Goal: Information Seeking & Learning: Compare options

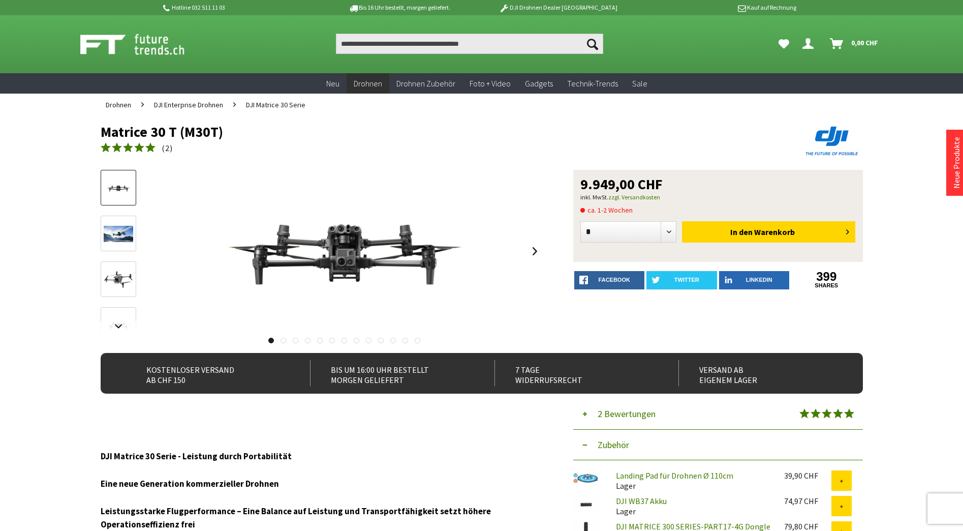
click at [545, 258] on div "Matrice 30 T (M30T) 9.949,00 CHF inkl. MwSt. zzgl. Versandkosten ca. 1-2 Wochen…" at bounding box center [482, 261] width 762 height 183
click at [543, 256] on div "Matrice 30 T (M30T) 9.949,00 CHF inkl. MwSt. zzgl. Versandkosten ca. 1-2 Wochen…" at bounding box center [482, 261] width 762 height 183
click at [540, 255] on link at bounding box center [535, 251] width 15 height 36
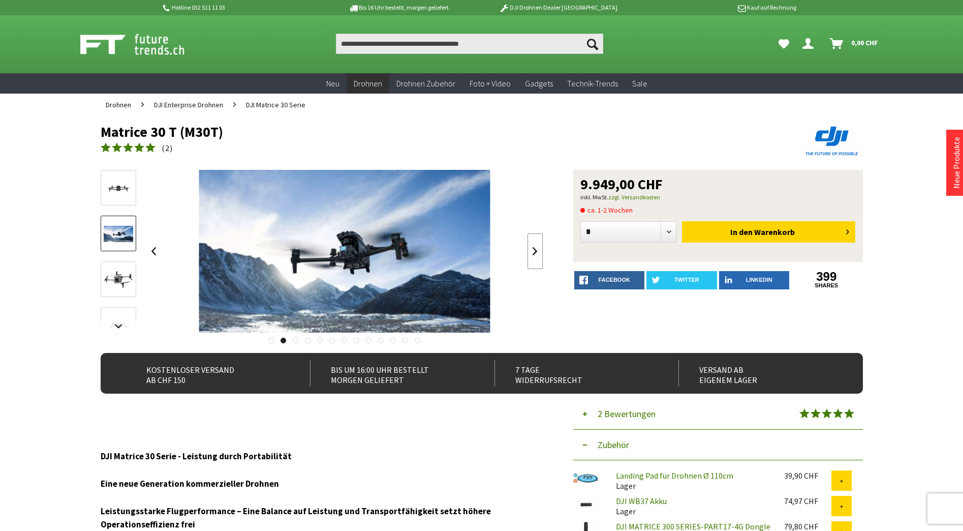
click at [540, 255] on link at bounding box center [535, 251] width 15 height 36
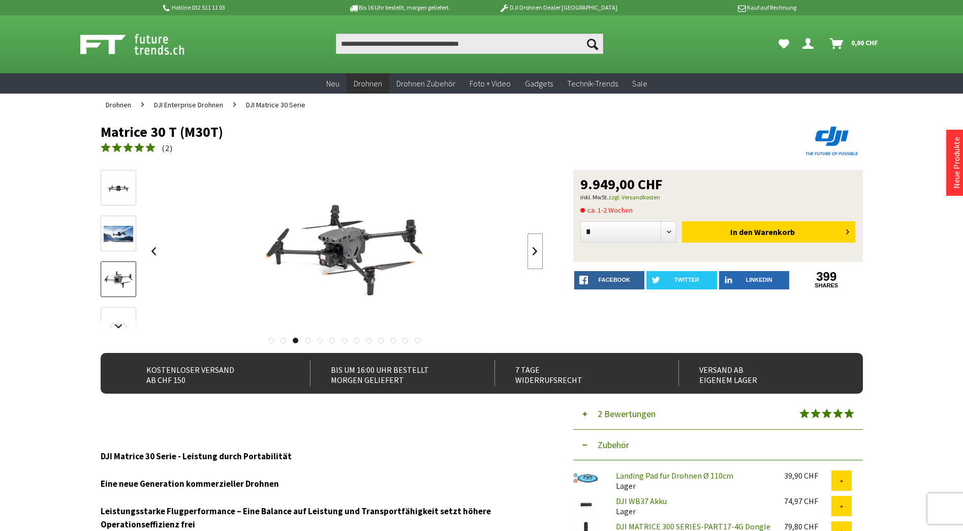
click at [540, 255] on link at bounding box center [535, 251] width 15 height 36
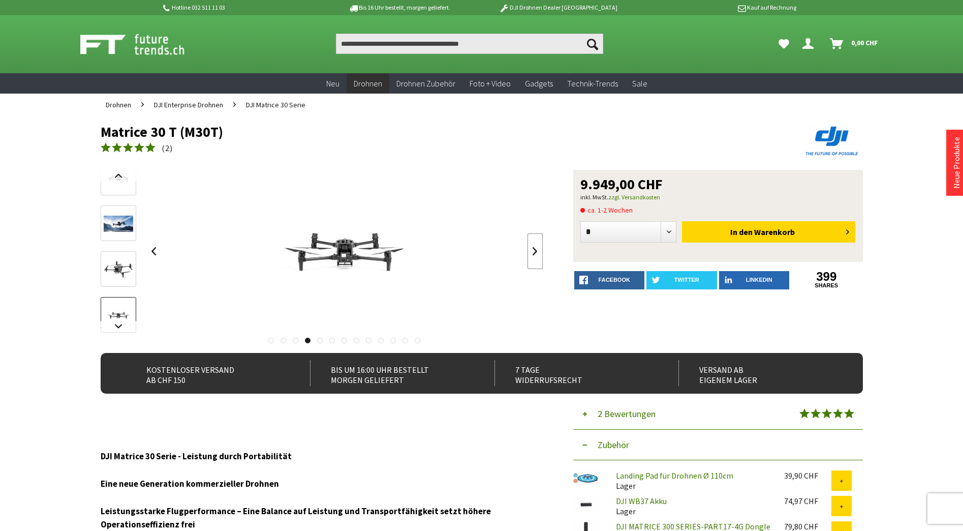
click at [541, 255] on link at bounding box center [535, 251] width 15 height 36
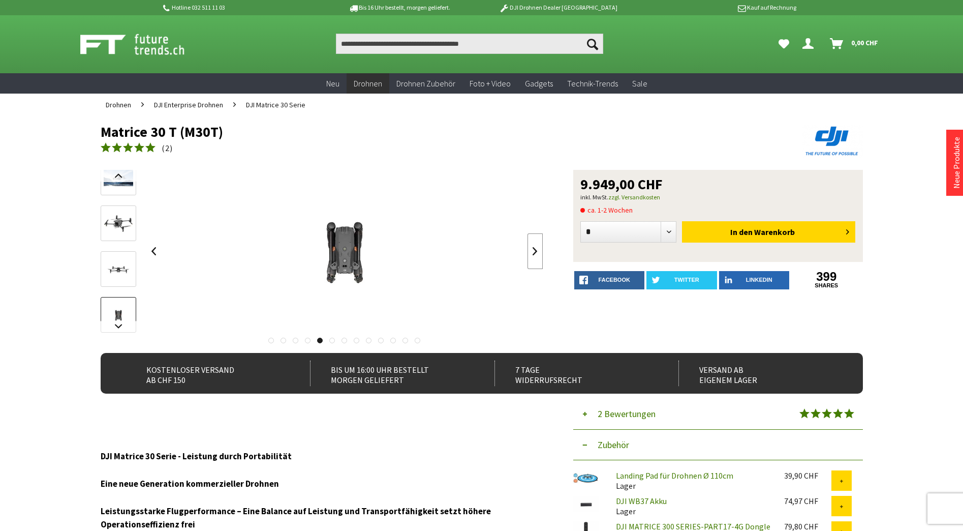
click at [541, 255] on link at bounding box center [535, 251] width 15 height 36
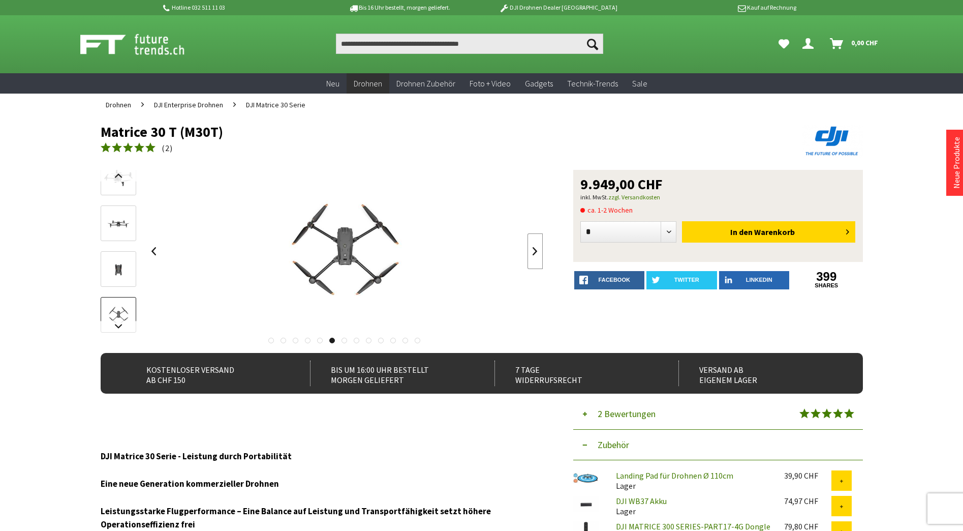
click at [541, 255] on link at bounding box center [535, 251] width 15 height 36
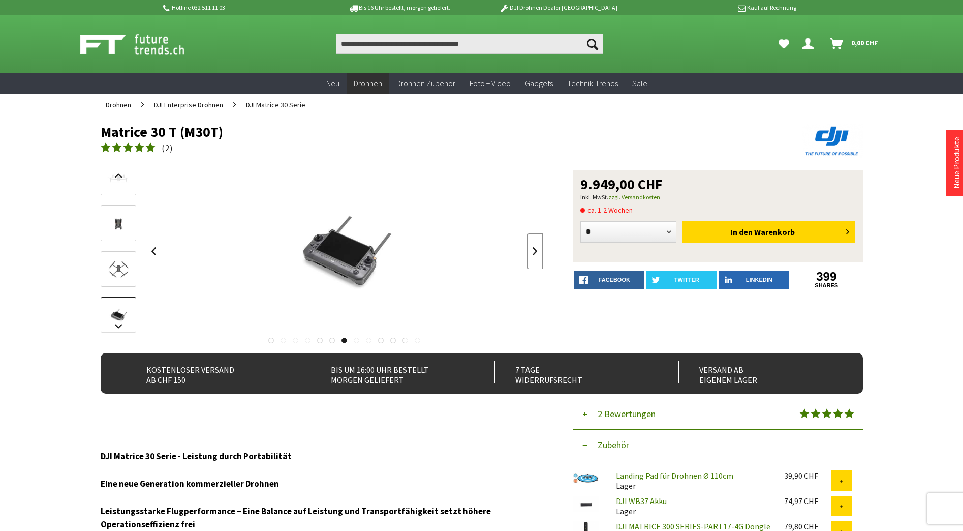
click at [541, 255] on link at bounding box center [535, 251] width 15 height 36
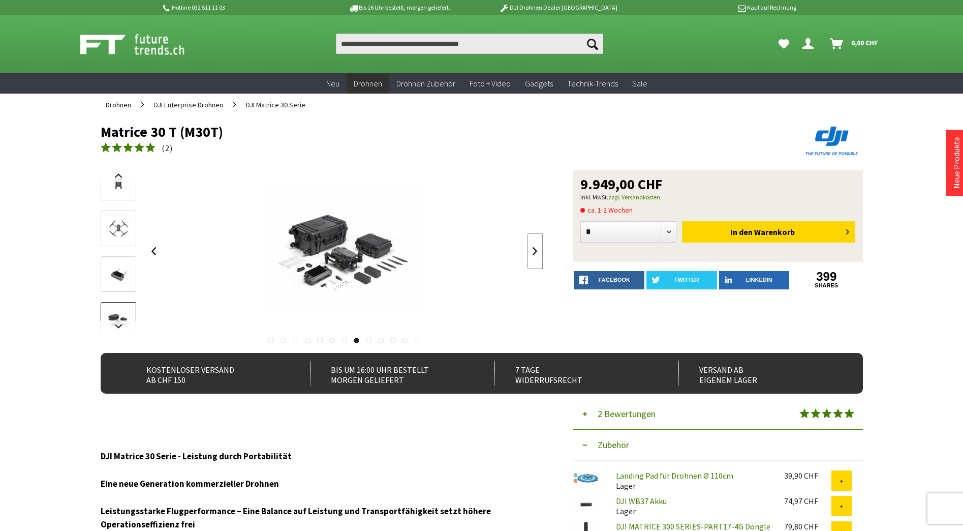
click at [541, 255] on link at bounding box center [535, 251] width 15 height 36
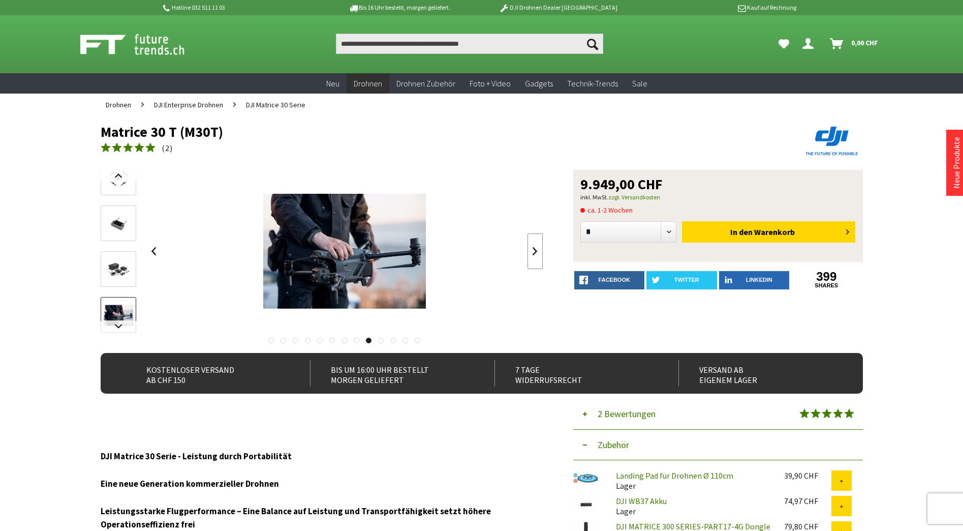
click at [541, 255] on link at bounding box center [535, 251] width 15 height 36
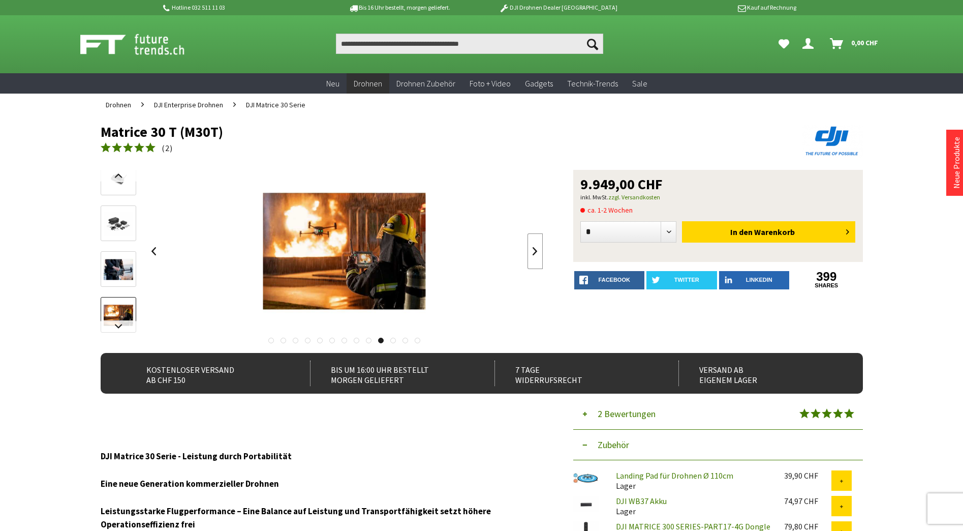
click at [541, 255] on link at bounding box center [535, 251] width 15 height 36
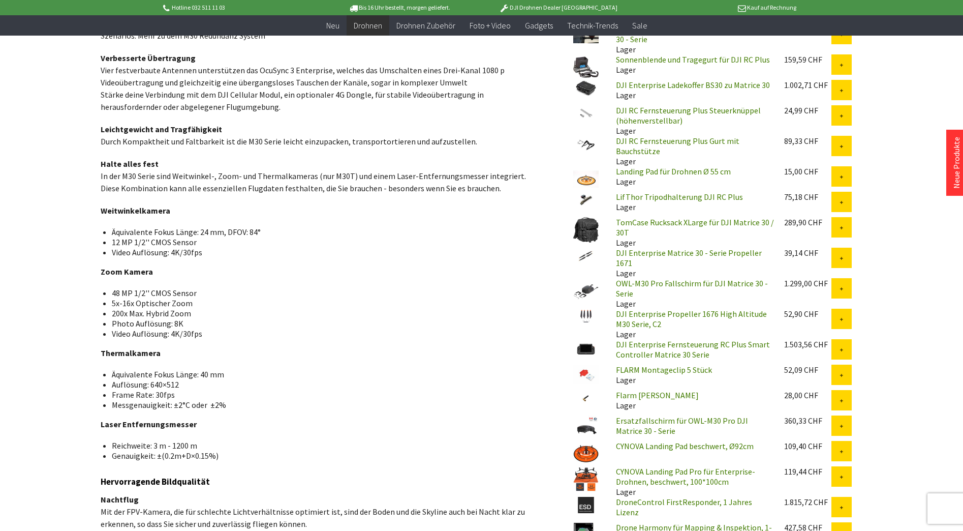
scroll to position [762, 0]
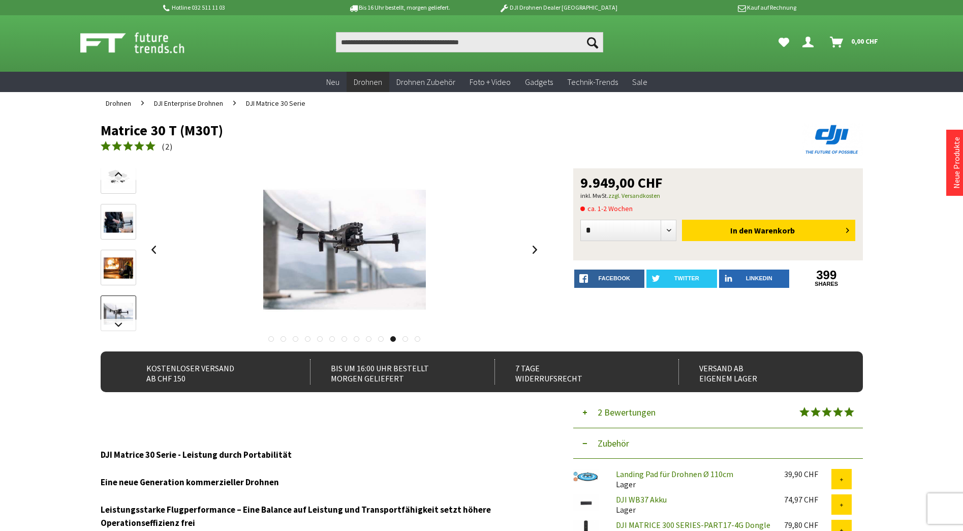
scroll to position [0, 0]
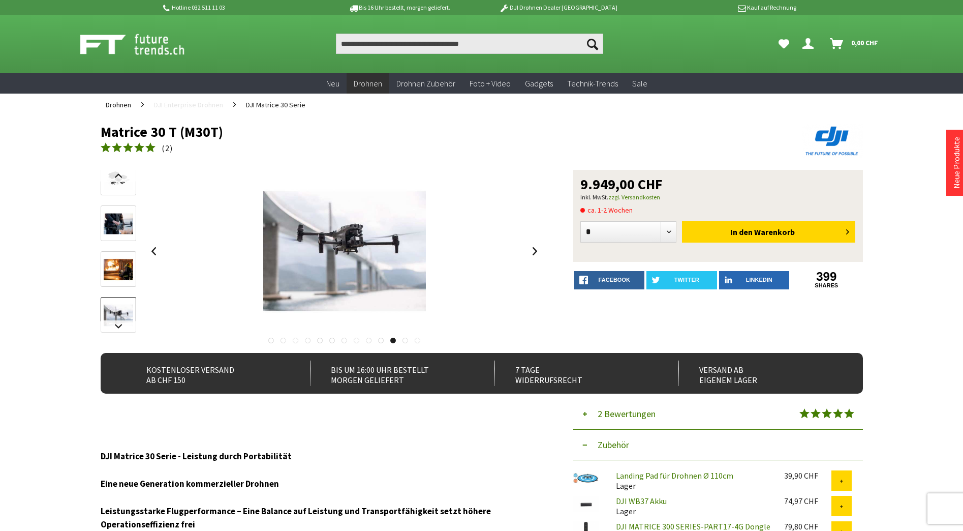
click at [211, 107] on span "DJI Enterprise Drohnen" at bounding box center [188, 104] width 69 height 9
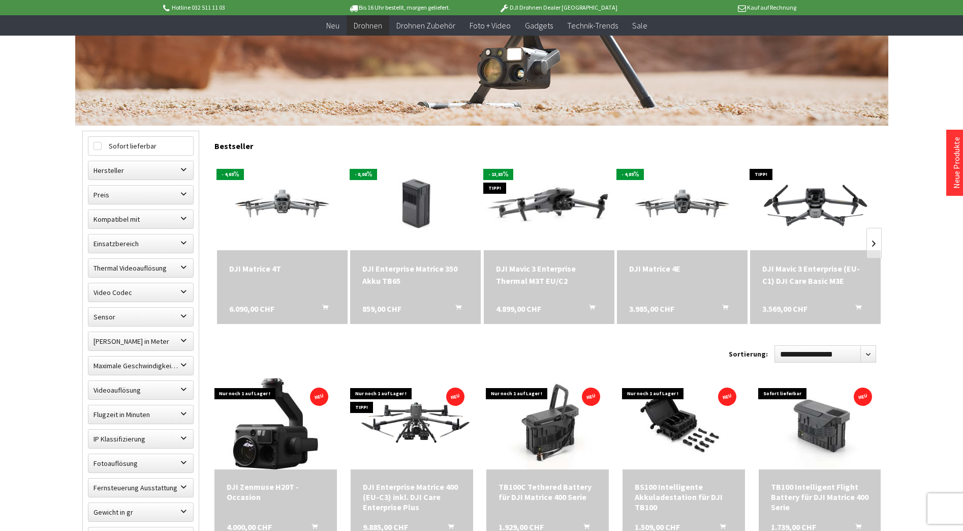
scroll to position [203, 0]
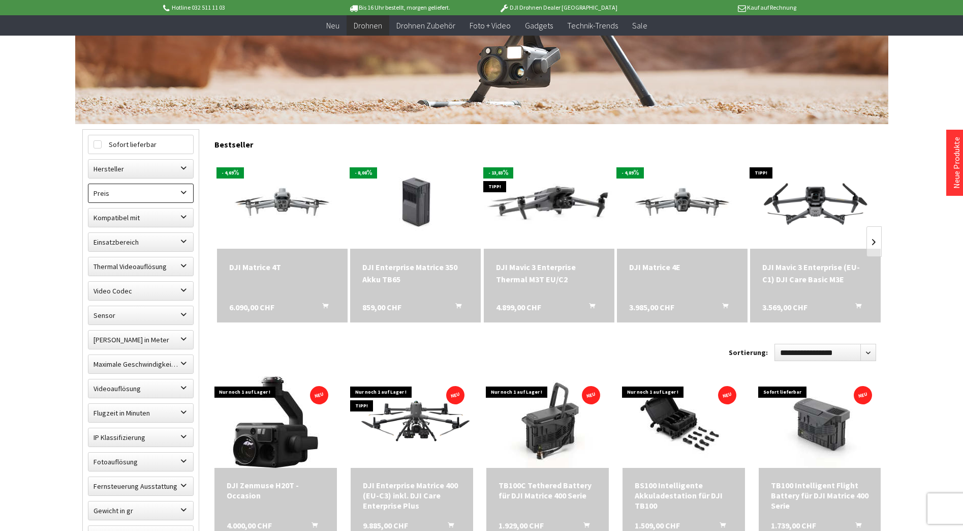
click at [178, 188] on label "Preis" at bounding box center [140, 193] width 105 height 18
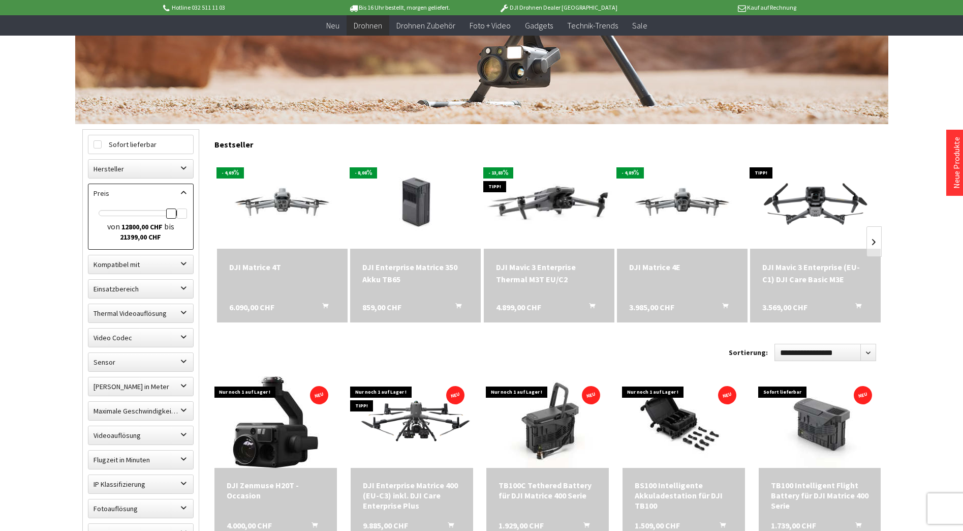
drag, startPoint x: 100, startPoint y: 214, endPoint x: 171, endPoint y: 218, distance: 70.7
click at [171, 218] on div at bounding box center [171, 213] width 10 height 10
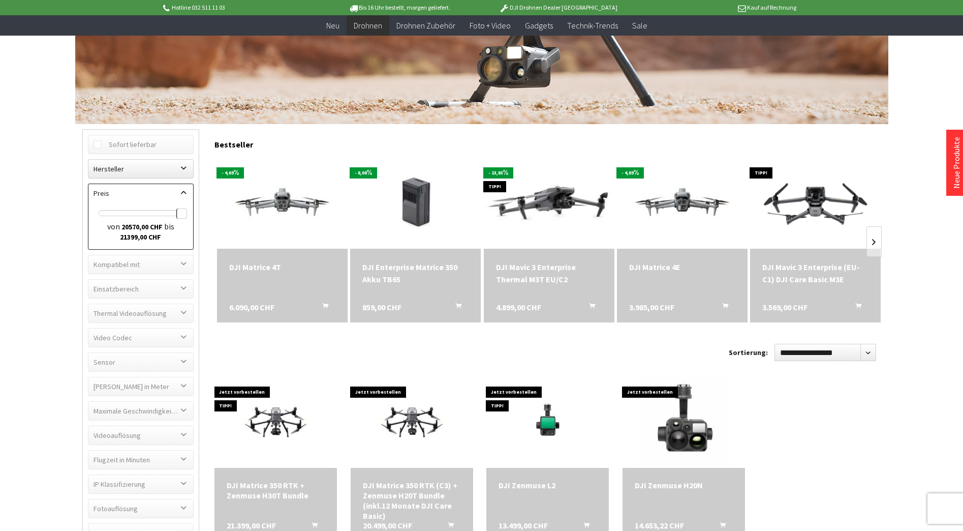
drag, startPoint x: 170, startPoint y: 209, endPoint x: 188, endPoint y: 211, distance: 17.9
click at [188, 211] on div "von 20570,00 CHF bis 21399,00 CHF" at bounding box center [140, 227] width 105 height 44
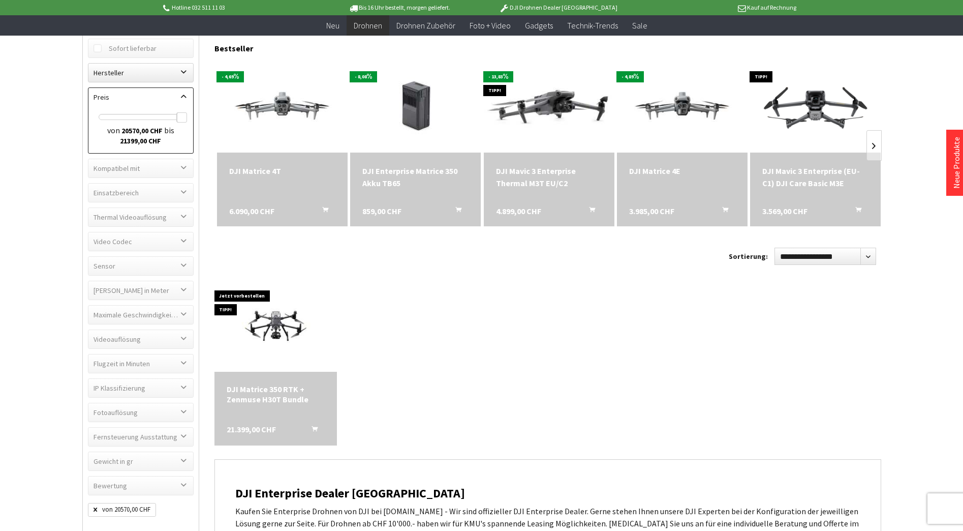
scroll to position [305, 0]
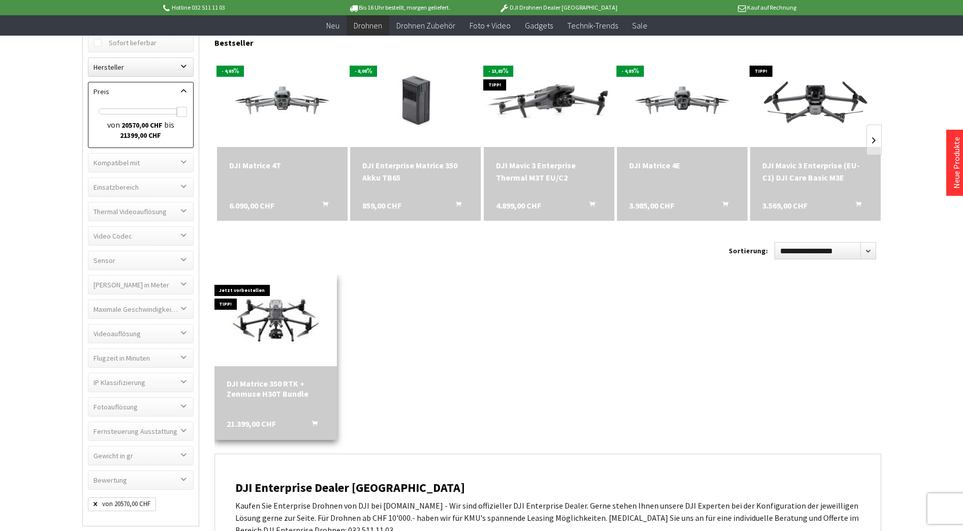
click at [292, 329] on img at bounding box center [275, 320] width 171 height 108
